Goal: Transaction & Acquisition: Download file/media

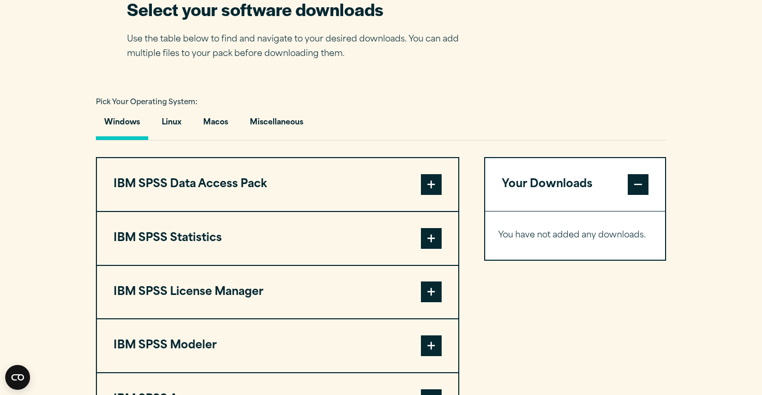
scroll to position [680, 0]
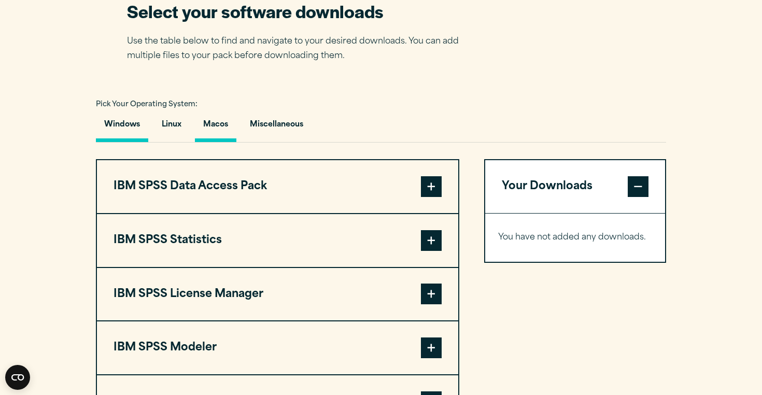
click at [223, 121] on button "Macos" at bounding box center [215, 127] width 41 height 30
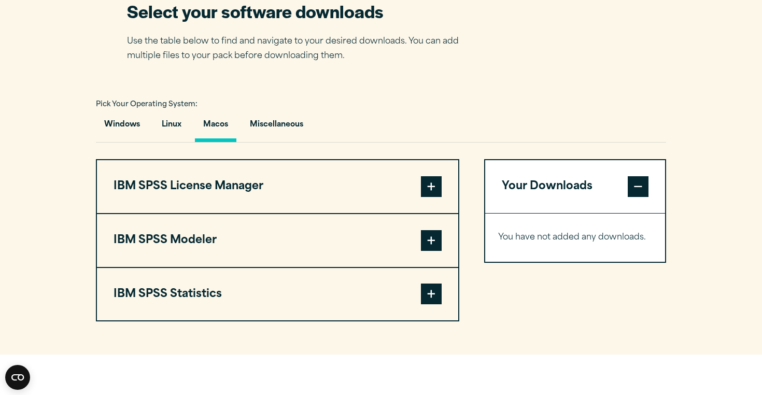
click at [432, 185] on span at bounding box center [431, 186] width 21 height 21
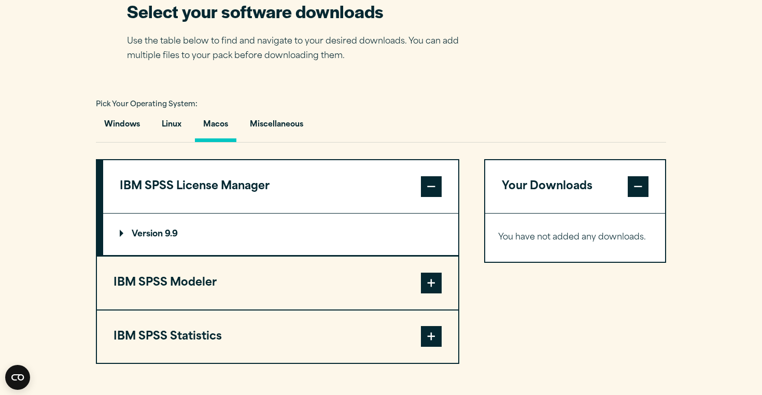
click at [412, 278] on button "IBM SPSS Modeler" at bounding box center [277, 283] width 361 height 53
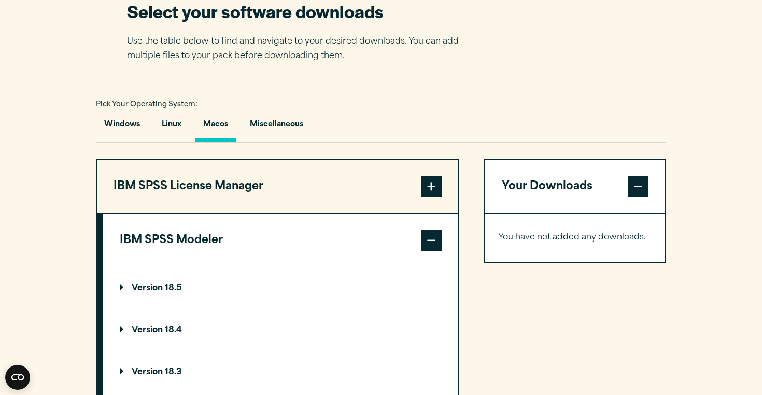
click at [426, 246] on span at bounding box center [431, 240] width 21 height 21
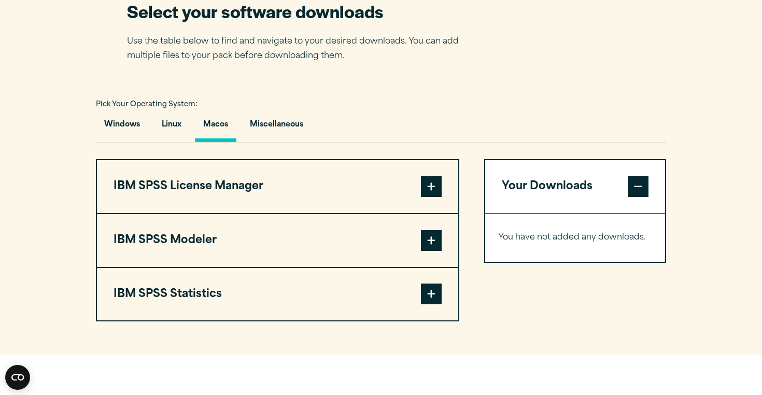
click at [430, 288] on span at bounding box center [431, 293] width 21 height 21
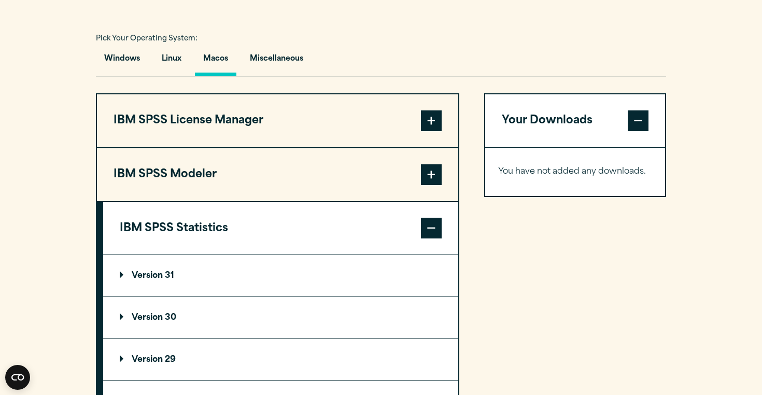
scroll to position [748, 0]
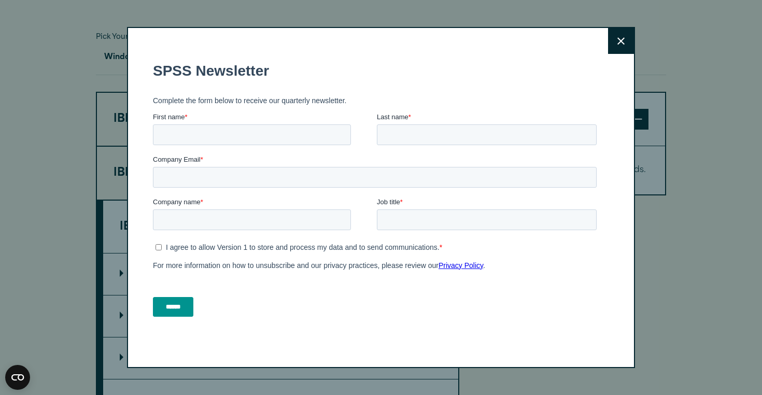
click at [624, 47] on button "Close" at bounding box center [621, 41] width 26 height 26
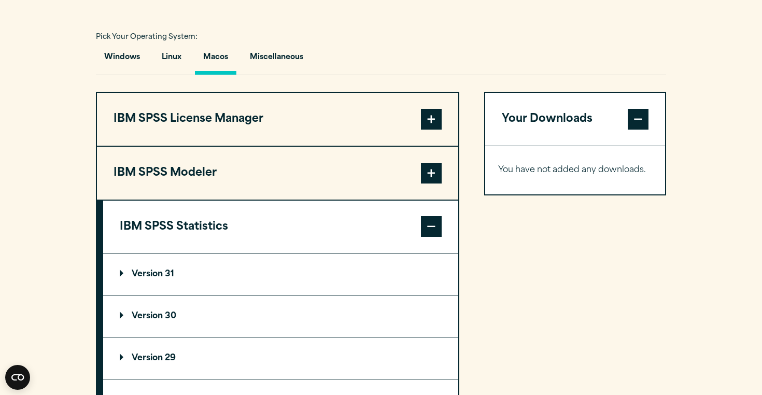
click at [169, 360] on p "Version 29" at bounding box center [148, 358] width 56 height 8
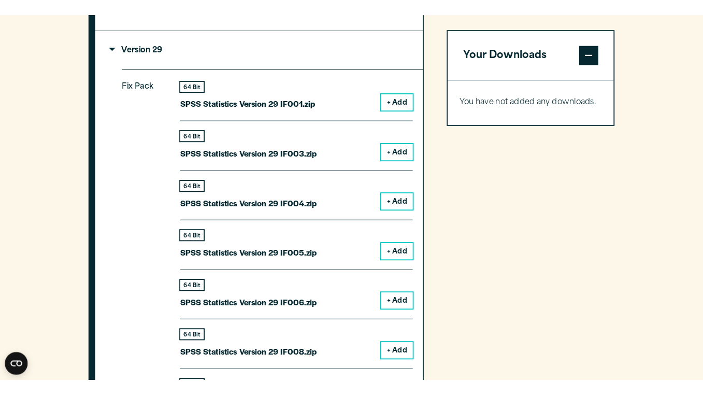
scroll to position [1079, 0]
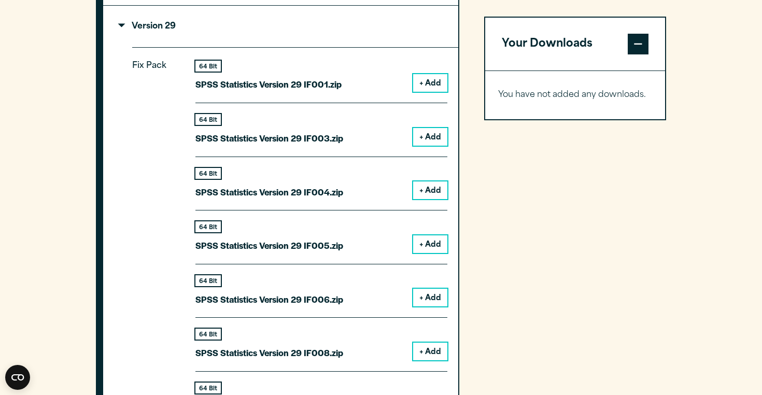
click at [426, 80] on button "+ Add" at bounding box center [430, 83] width 34 height 18
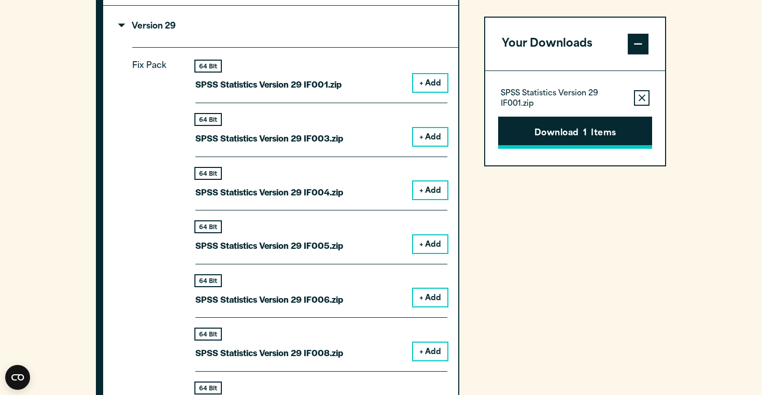
click at [570, 136] on button "Download 1 Items" at bounding box center [575, 133] width 154 height 32
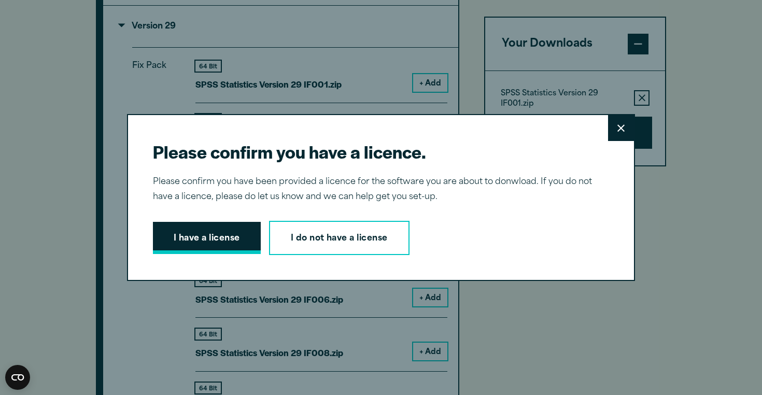
click at [224, 240] on button "I have a license" at bounding box center [207, 238] width 108 height 32
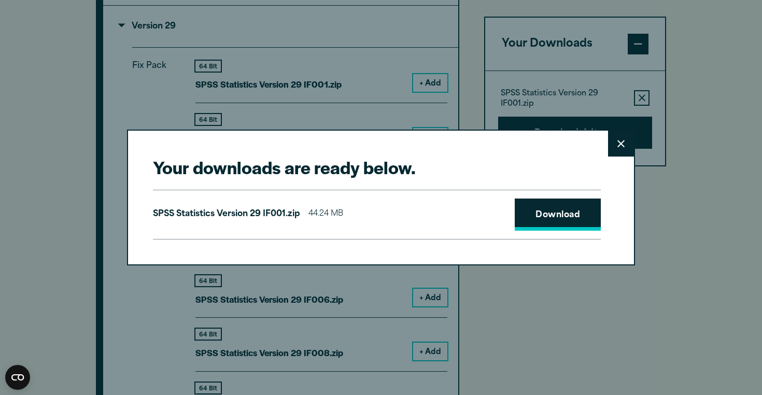
click at [585, 215] on link "Download" at bounding box center [558, 214] width 86 height 32
click at [569, 205] on link "Download" at bounding box center [558, 214] width 86 height 32
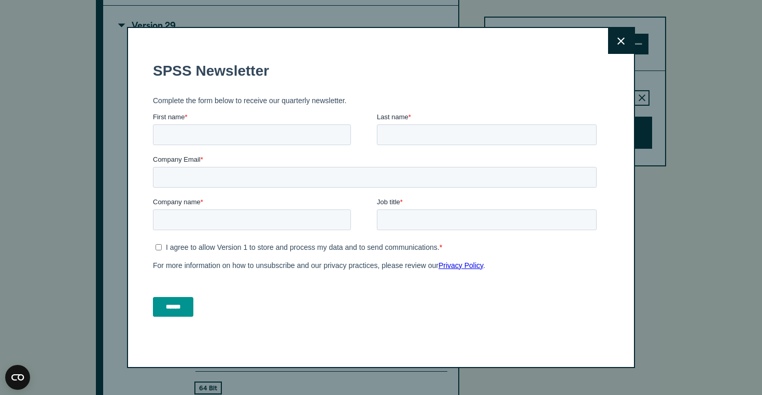
click at [623, 44] on icon at bounding box center [620, 40] width 7 height 7
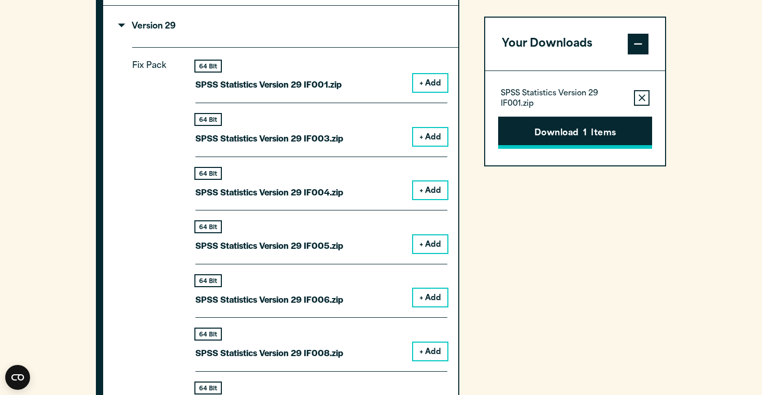
click at [564, 136] on button "Download 1 Items" at bounding box center [575, 133] width 154 height 32
click at [0, 0] on div "Please confirm you have a licence. Close Please confirm you have been provided …" at bounding box center [0, 0] width 0 height 0
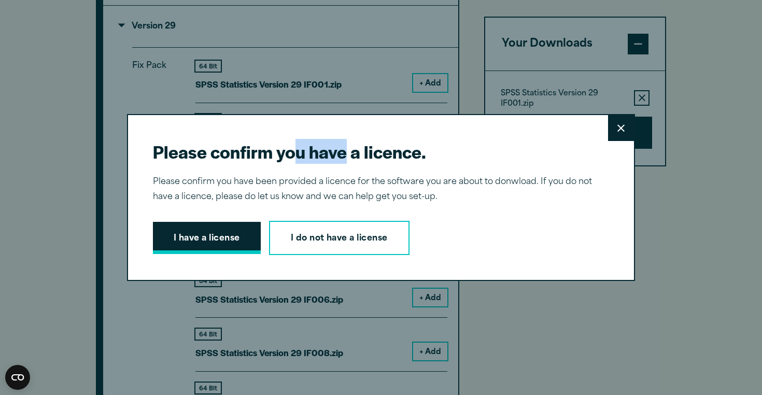
click at [207, 248] on button "I have a license" at bounding box center [207, 238] width 108 height 32
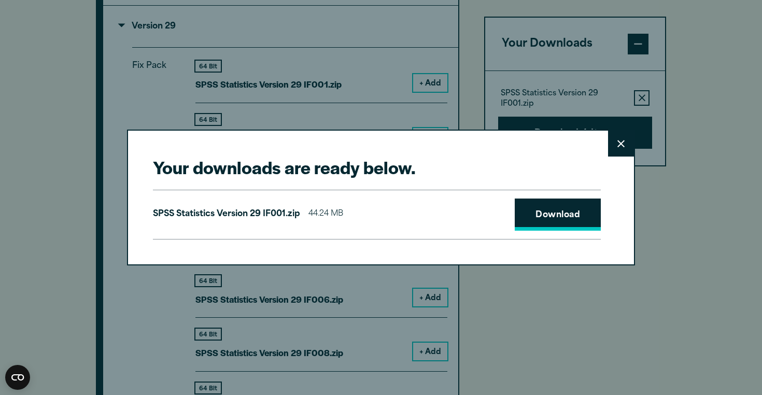
click at [567, 210] on link "Download" at bounding box center [558, 214] width 86 height 32
click at [625, 138] on button "Close" at bounding box center [621, 144] width 26 height 26
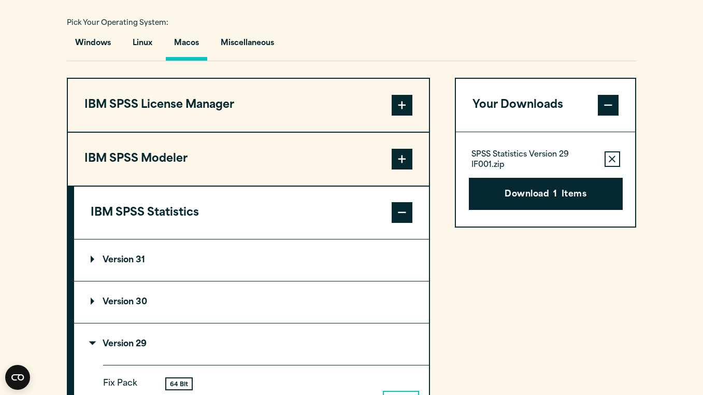
scroll to position [756, 0]
